Goal: Task Accomplishment & Management: Complete application form

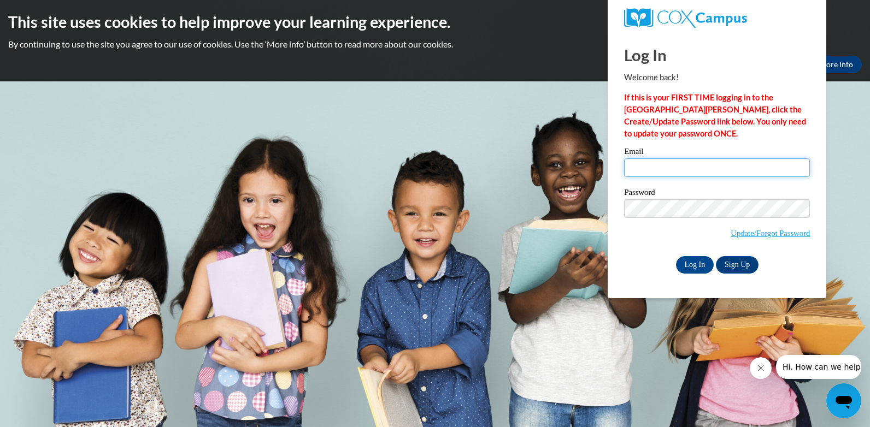
click at [635, 170] on input "Email" at bounding box center [717, 167] width 186 height 19
type input "[EMAIL_ADDRESS][DOMAIN_NAME]"
click at [693, 268] on input "Log In" at bounding box center [695, 264] width 38 height 17
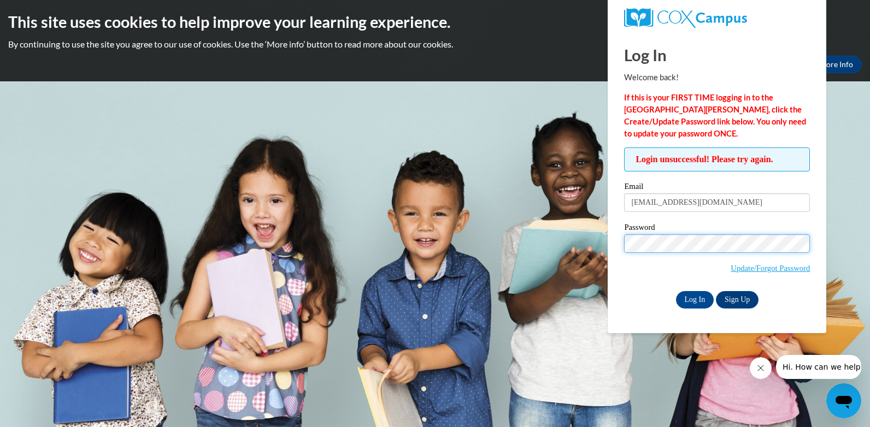
click at [676, 291] on input "Log In" at bounding box center [695, 299] width 38 height 17
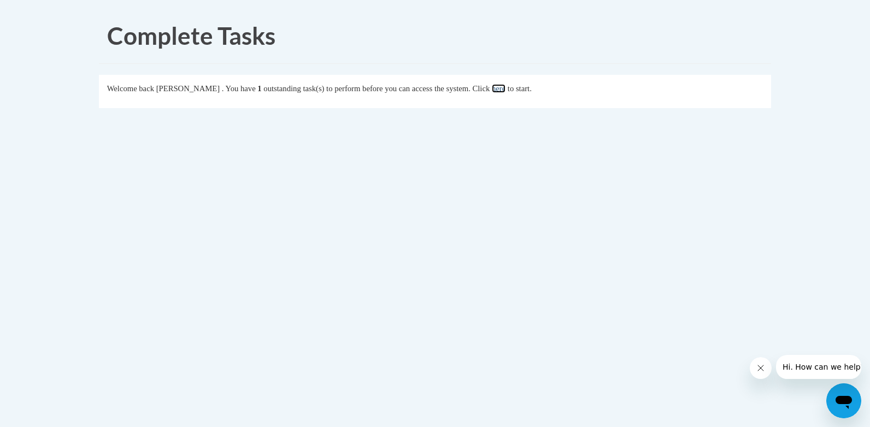
click at [505, 89] on link "here" at bounding box center [499, 88] width 14 height 9
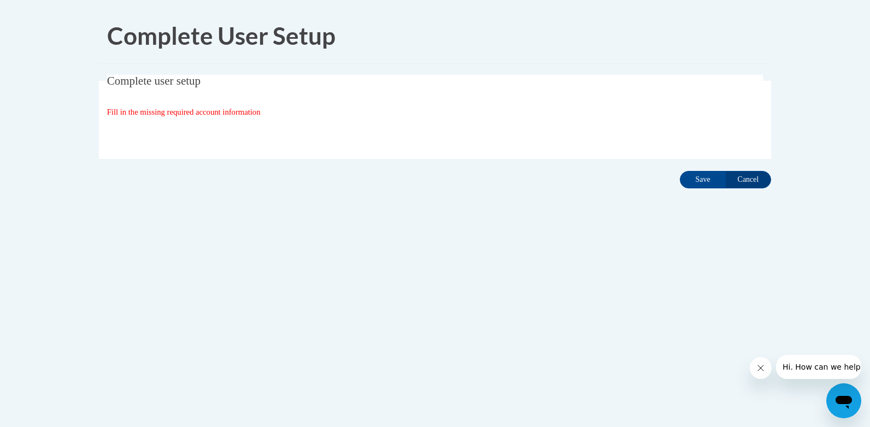
click at [439, 130] on div "Organization State and County | Estado y Condado de la organización Select Stat…" at bounding box center [435, 134] width 656 height 22
click at [279, 113] on div "Fill in the missing required account information" at bounding box center [435, 112] width 656 height 12
click at [848, 399] on icon "Open messaging window" at bounding box center [843, 402] width 16 height 13
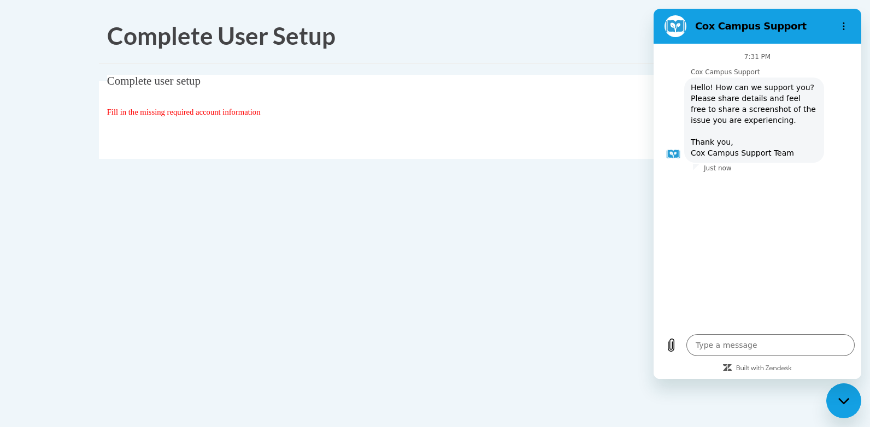
drag, startPoint x: 848, startPoint y: 399, endPoint x: 871, endPoint y: 376, distance: 33.2
click at [861, 384] on html at bounding box center [843, 401] width 35 height 35
click at [841, 394] on div "Close messaging window" at bounding box center [843, 401] width 33 height 33
type textarea "x"
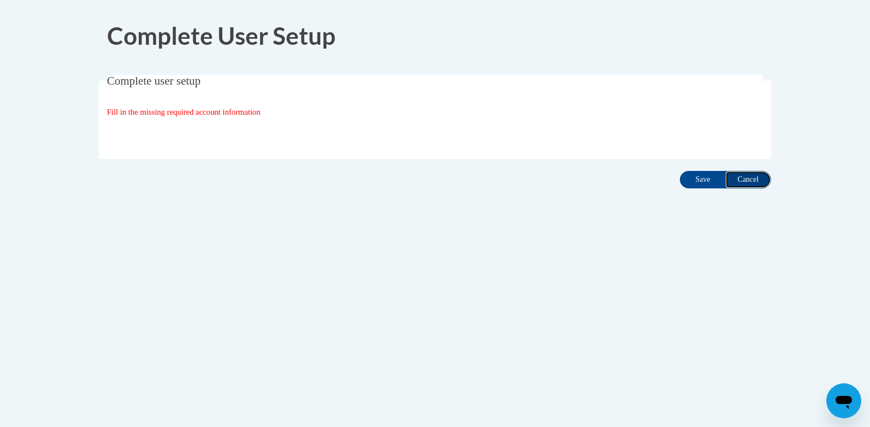
click at [744, 179] on input "Cancel" at bounding box center [748, 179] width 46 height 17
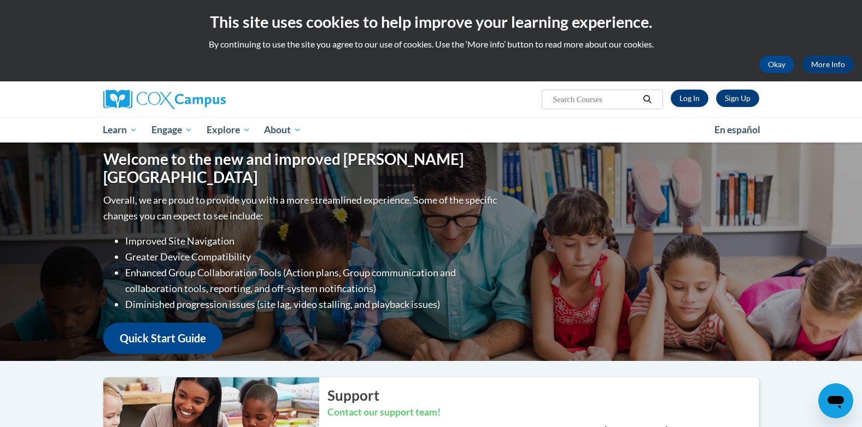
click at [739, 179] on div "Welcome to the new and improved Cox Campus Overall, we are proud to provide you…" at bounding box center [431, 252] width 688 height 219
click at [684, 96] on link "Log In" at bounding box center [689, 98] width 38 height 17
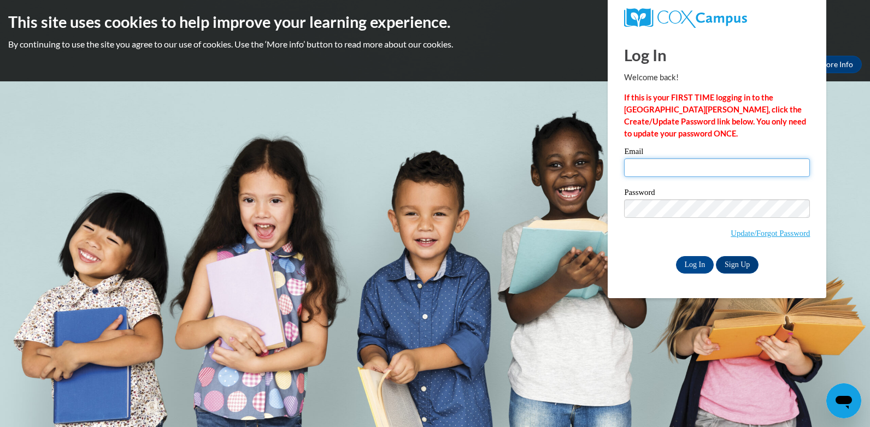
type input "[EMAIL_ADDRESS][DOMAIN_NAME]"
click at [634, 284] on div "Log In Welcome back! If this is your FIRST TIME logging in to the [GEOGRAPHIC_D…" at bounding box center [716, 166] width 235 height 266
click at [699, 266] on input "Log In" at bounding box center [695, 264] width 38 height 17
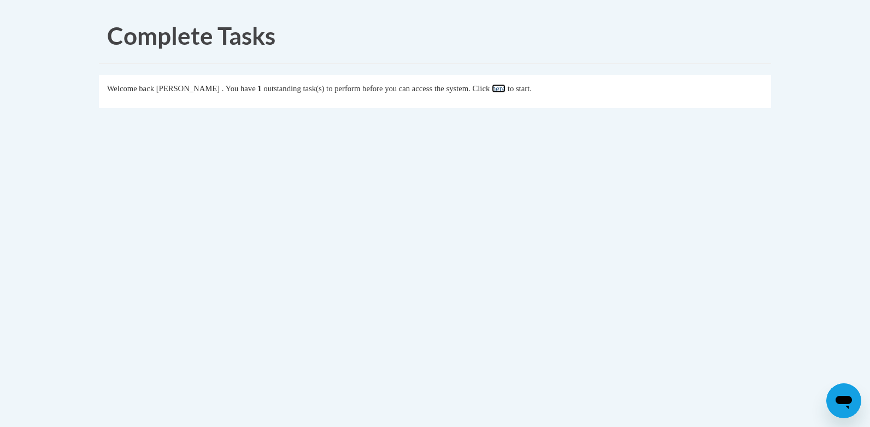
click at [505, 90] on link "here" at bounding box center [499, 88] width 14 height 9
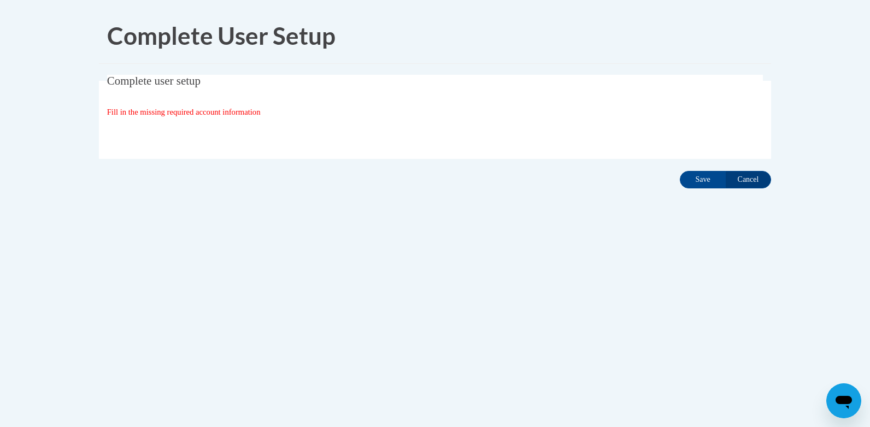
click at [553, 280] on body "Complete User Setup Complete user setup Fill in the missing required account in…" at bounding box center [435, 213] width 870 height 427
click at [148, 120] on fieldset "Complete user setup Fill in the missing required account information User Profi…" at bounding box center [435, 117] width 672 height 84
click at [355, 94] on fieldset "Complete user setup Fill in the missing required account information User Profi…" at bounding box center [435, 117] width 672 height 84
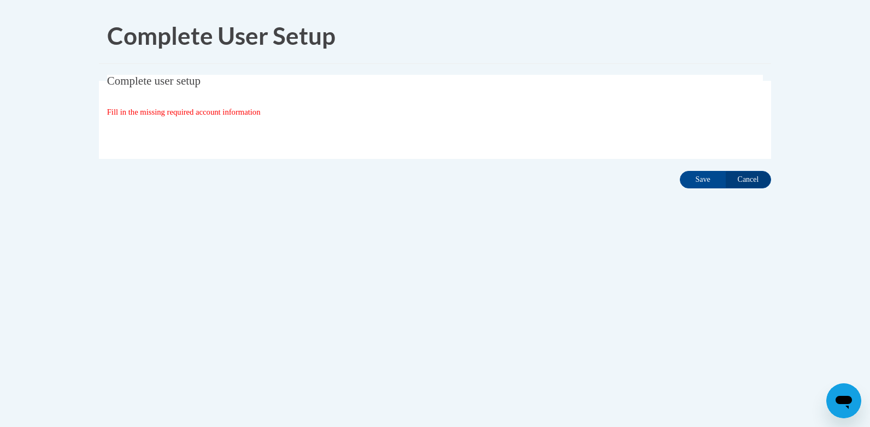
click at [355, 94] on fieldset "Complete user setup Fill in the missing required account information User Profi…" at bounding box center [435, 117] width 672 height 84
